Goal: Transaction & Acquisition: Register for event/course

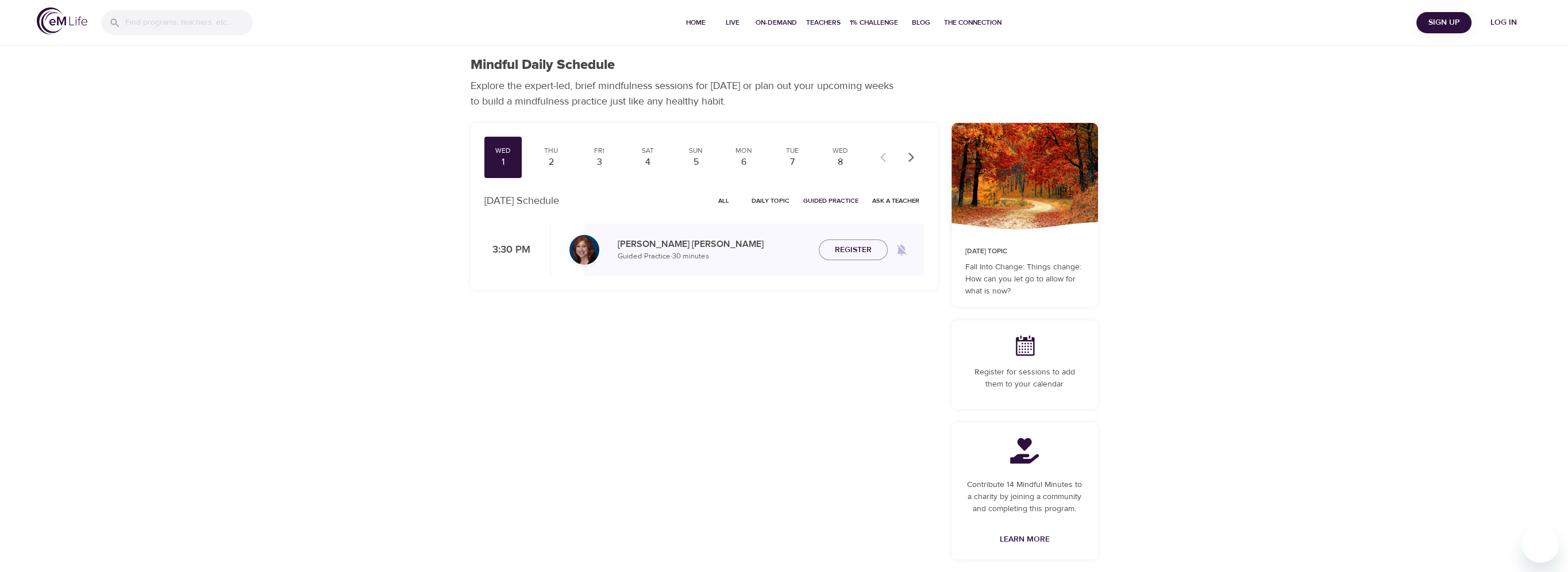
click at [1507, 26] on span "Log in" at bounding box center [1503, 22] width 46 height 14
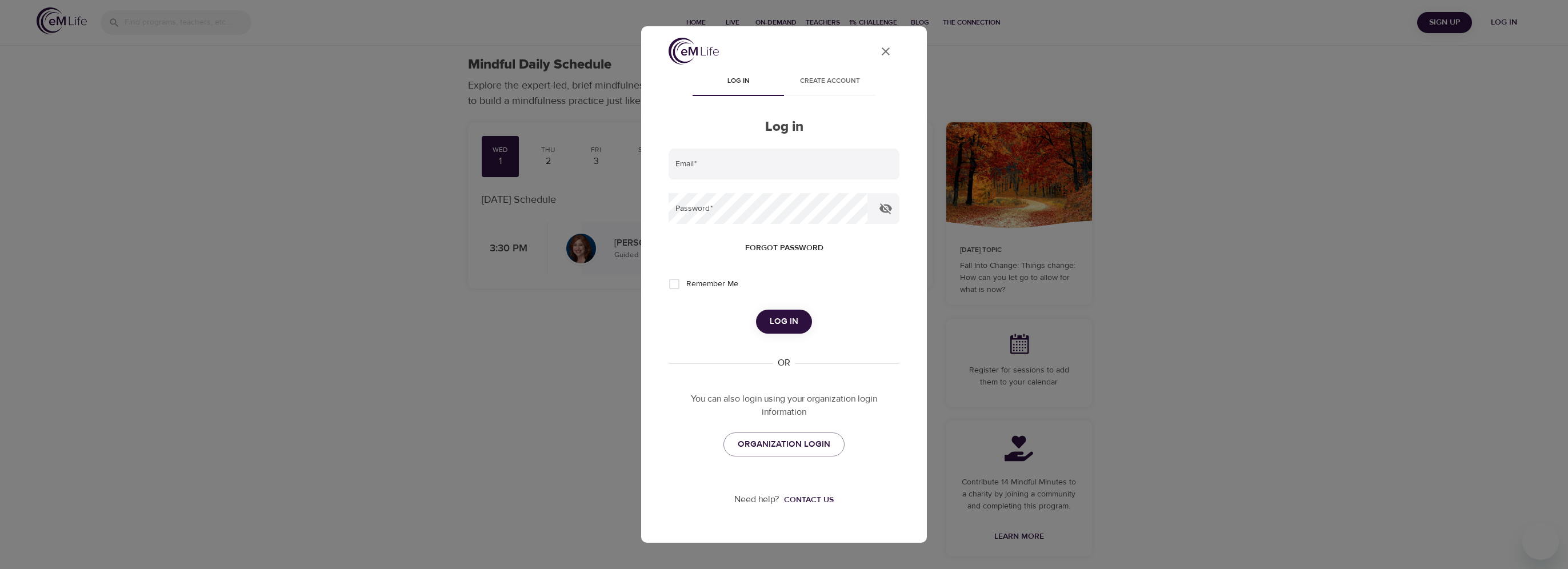
type input "[PERSON_NAME][EMAIL_ADDRESS][DOMAIN_NAME]"
click at [806, 316] on button "Log in" at bounding box center [784, 321] width 56 height 24
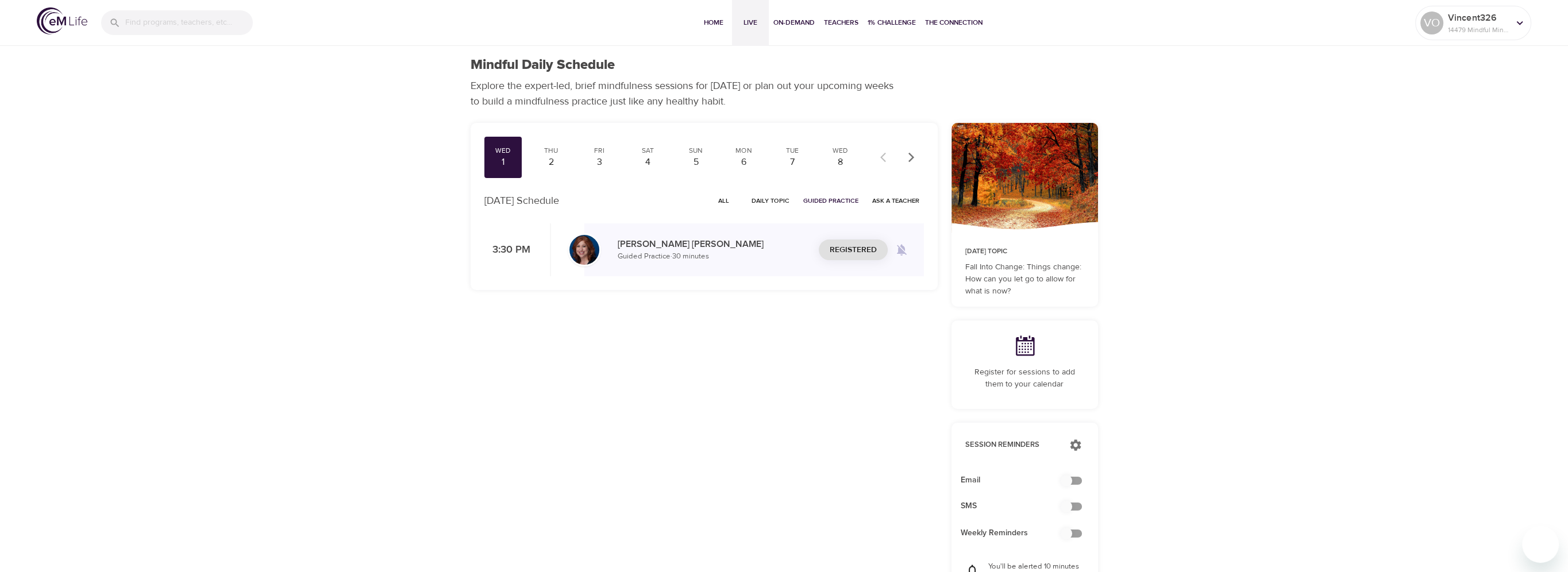
click at [749, 32] on button "Live" at bounding box center [750, 23] width 37 height 46
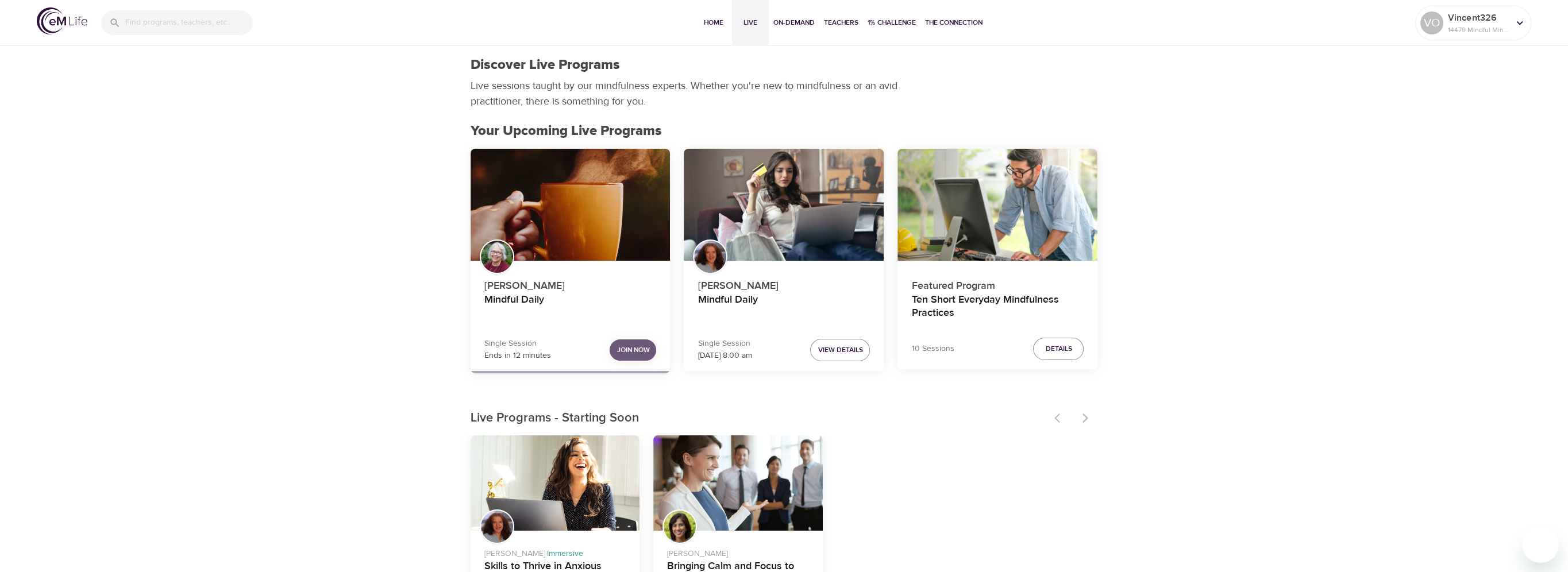
click at [640, 352] on span "Join Now" at bounding box center [633, 350] width 33 height 12
